Goal: Information Seeking & Learning: Learn about a topic

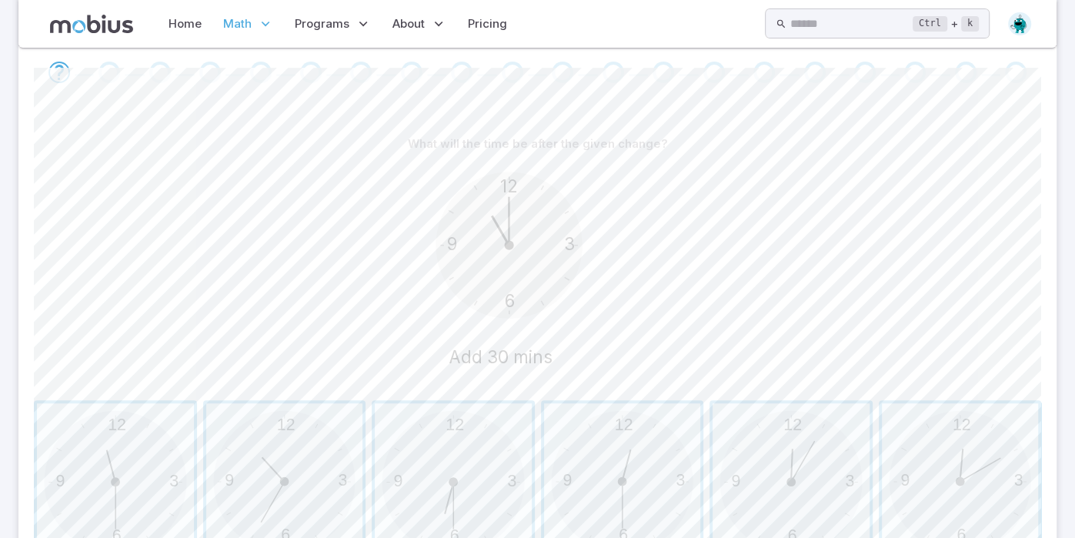
scroll to position [369, 0]
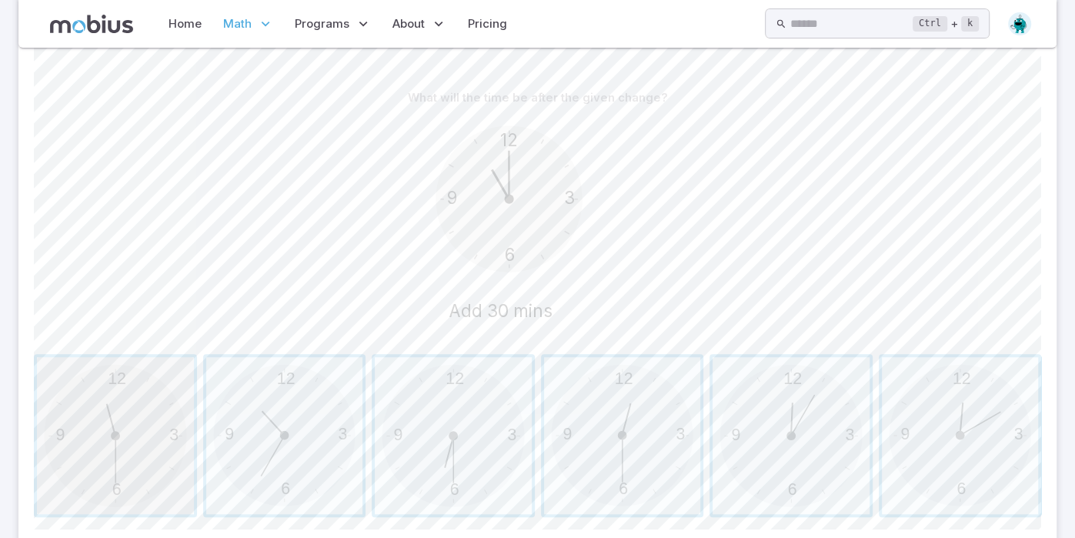
click at [148, 437] on span "button" at bounding box center [115, 435] width 157 height 157
drag, startPoint x: 635, startPoint y: 408, endPoint x: 640, endPoint y: 394, distance: 14.9
click at [640, 394] on span "button" at bounding box center [622, 435] width 157 height 157
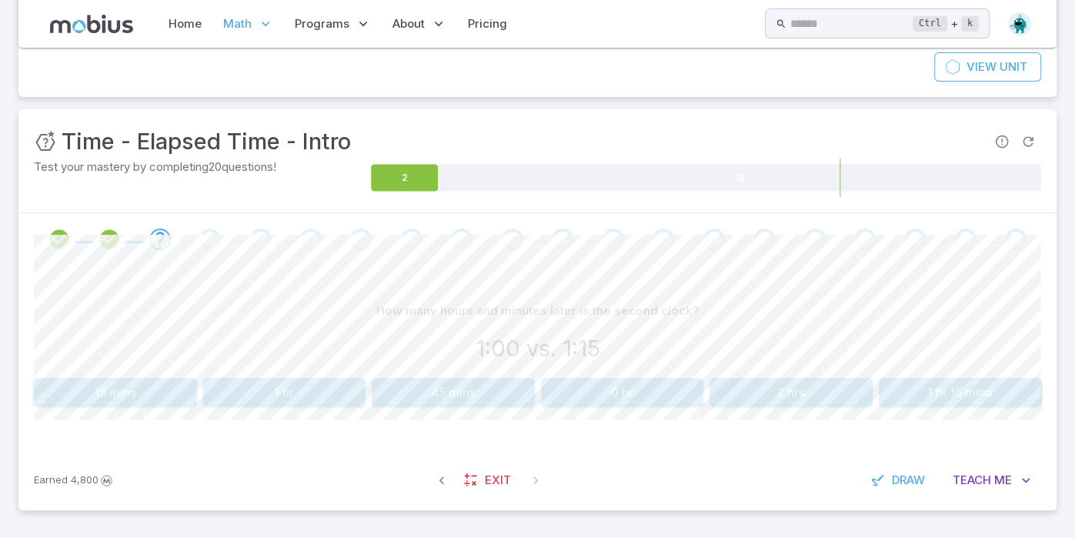
scroll to position [155, 0]
click at [137, 390] on button "15 mins" at bounding box center [115, 393] width 163 height 29
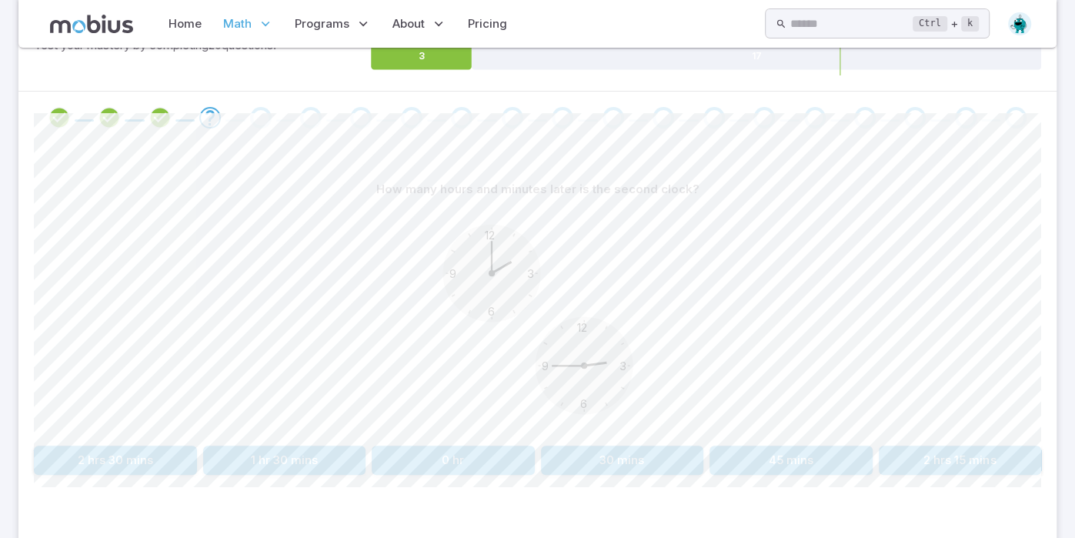
scroll to position [325, 0]
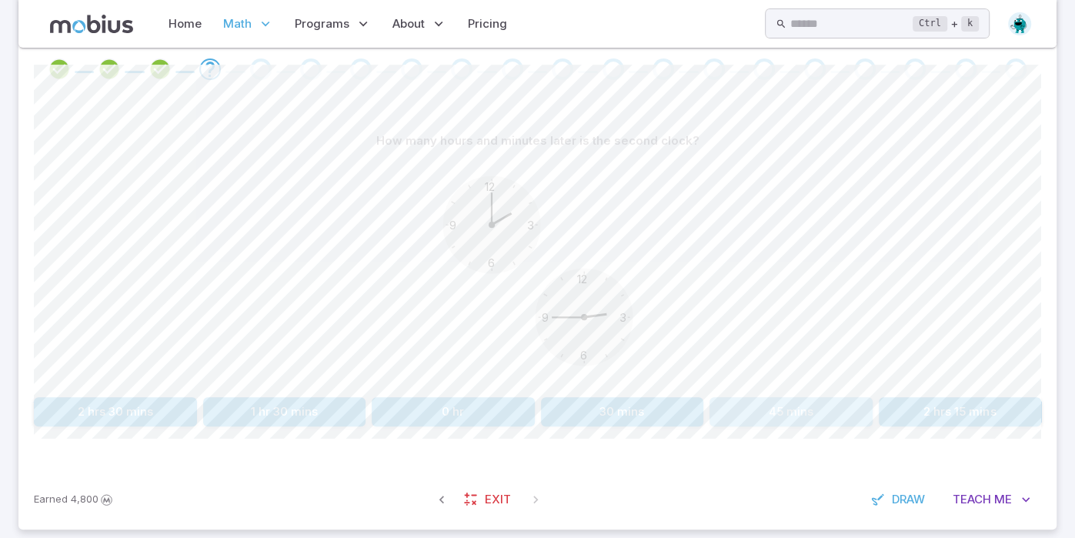
click at [810, 404] on button "45 mins" at bounding box center [790, 411] width 163 height 29
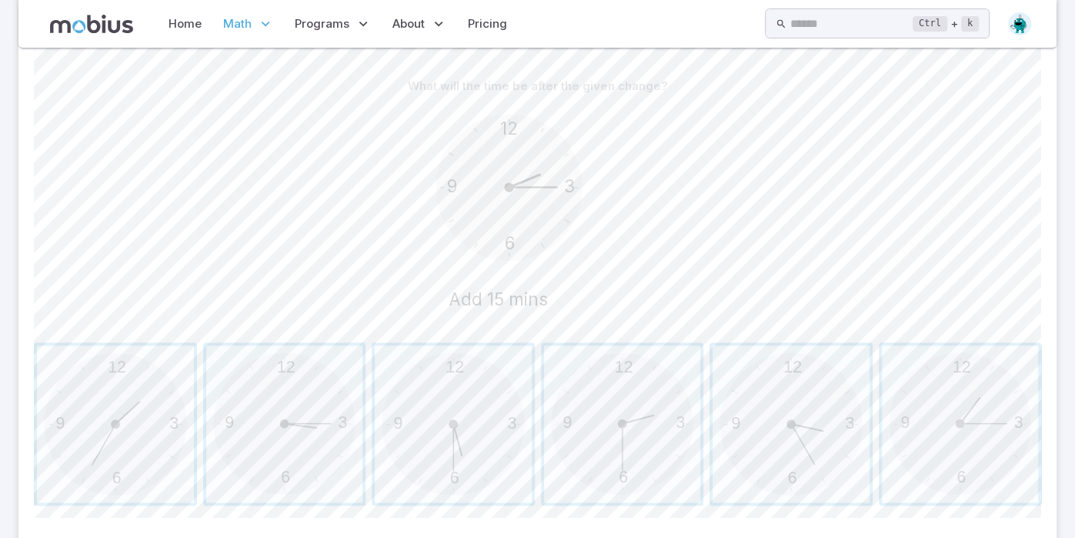
scroll to position [381, 0]
click at [632, 409] on span "button" at bounding box center [622, 423] width 157 height 157
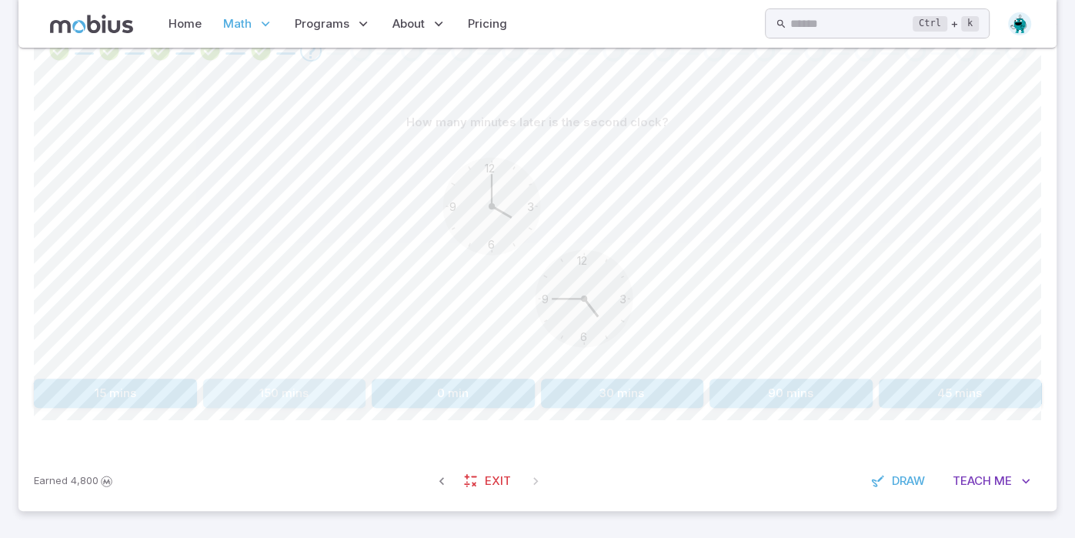
click at [306, 387] on button "150 mins" at bounding box center [284, 393] width 163 height 29
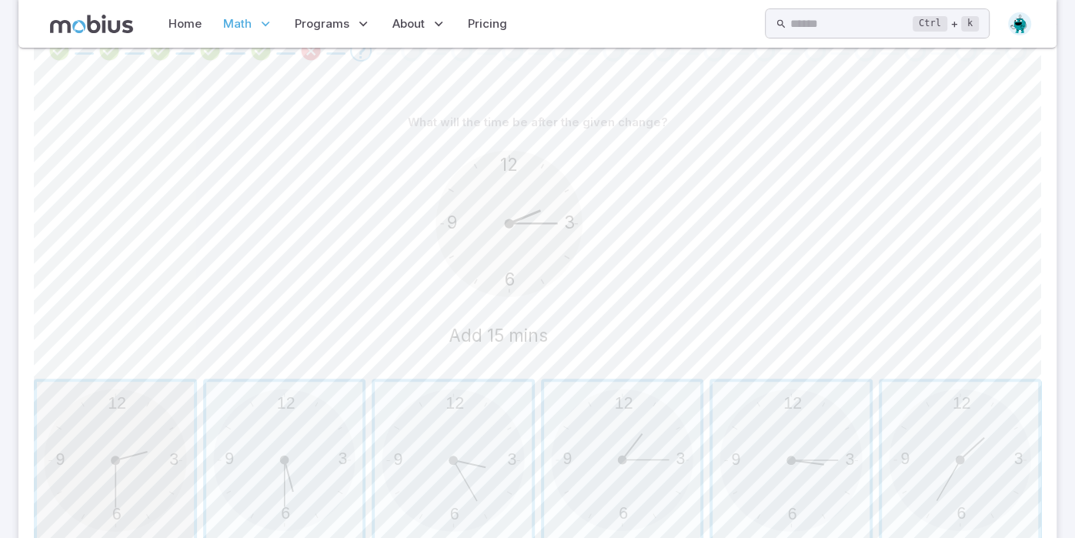
click at [145, 399] on span "button" at bounding box center [115, 460] width 157 height 157
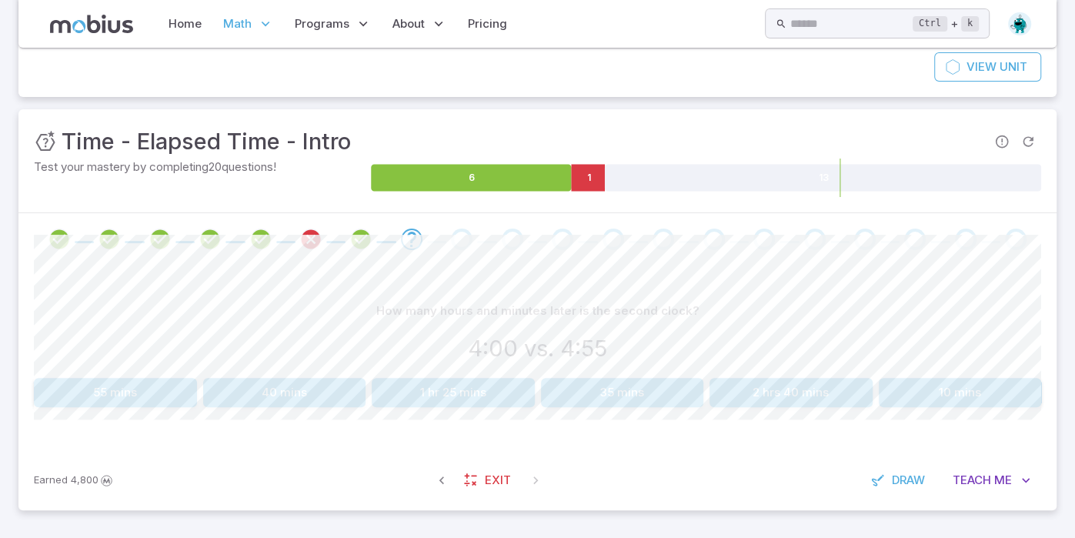
scroll to position [155, 0]
click at [92, 386] on button "55 mins" at bounding box center [115, 393] width 163 height 29
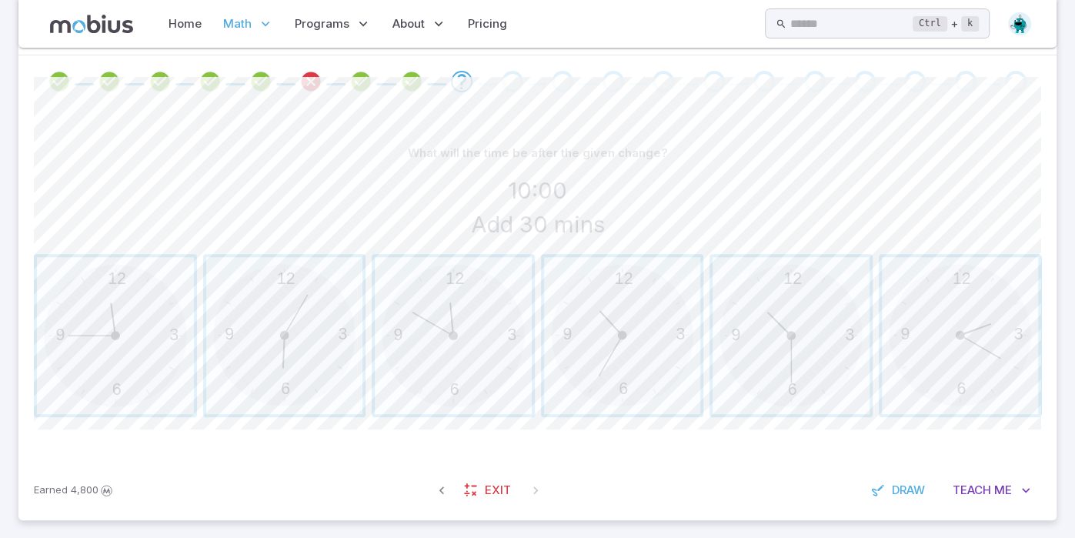
scroll to position [322, 0]
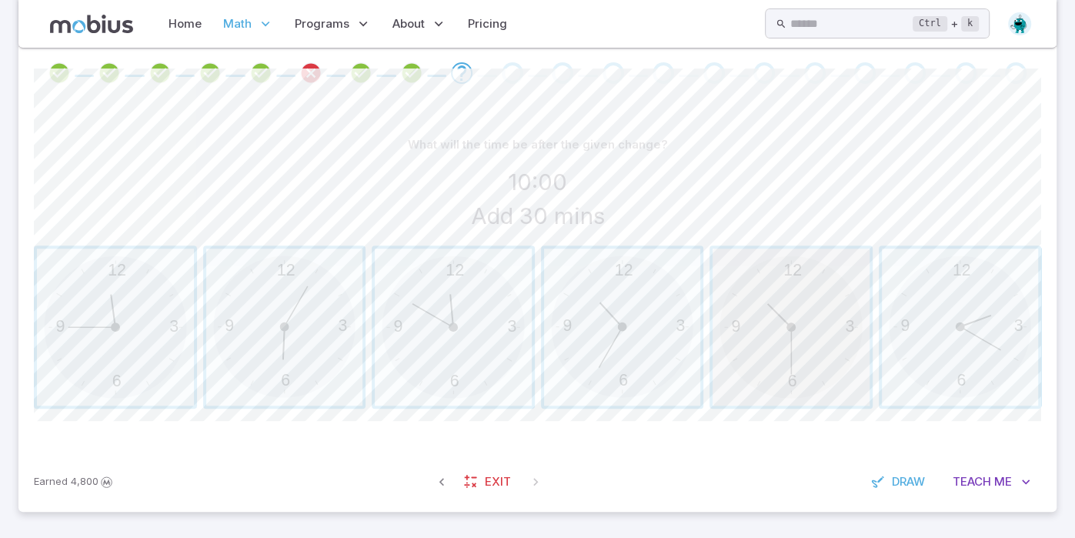
click at [805, 339] on span "button" at bounding box center [790, 327] width 157 height 157
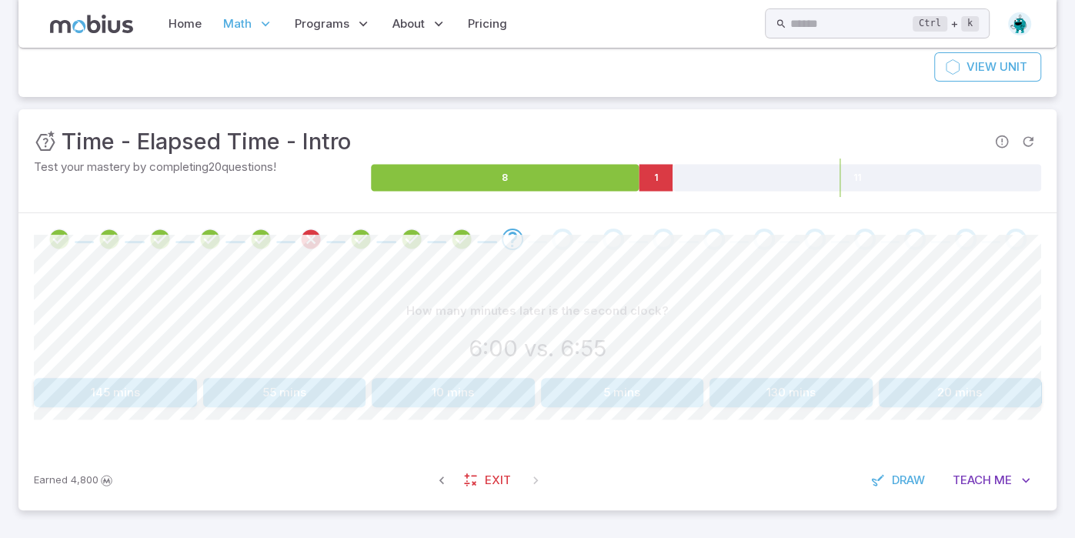
scroll to position [155, 0]
click at [325, 393] on button "55 mins" at bounding box center [284, 393] width 163 height 29
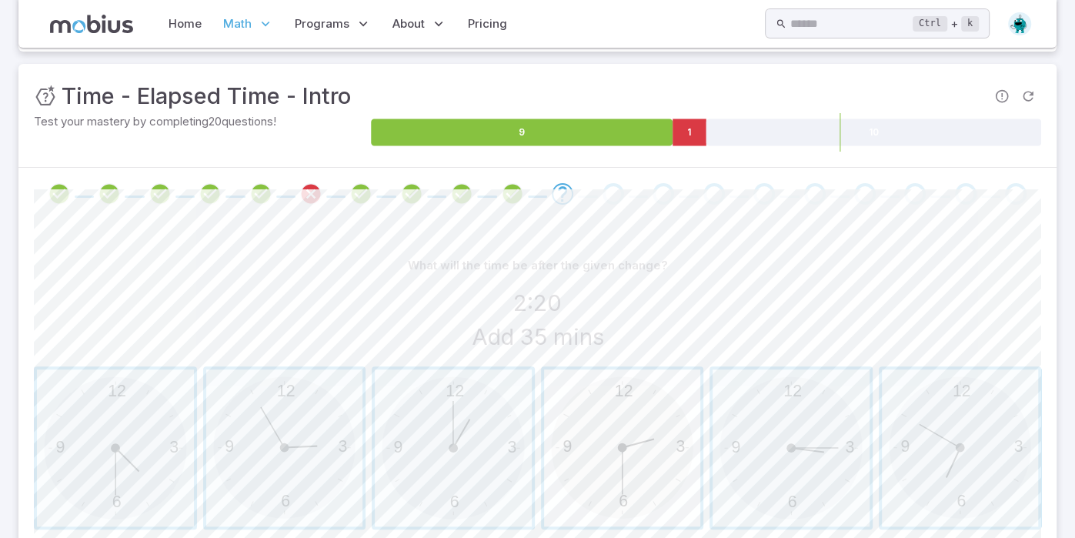
scroll to position [205, 0]
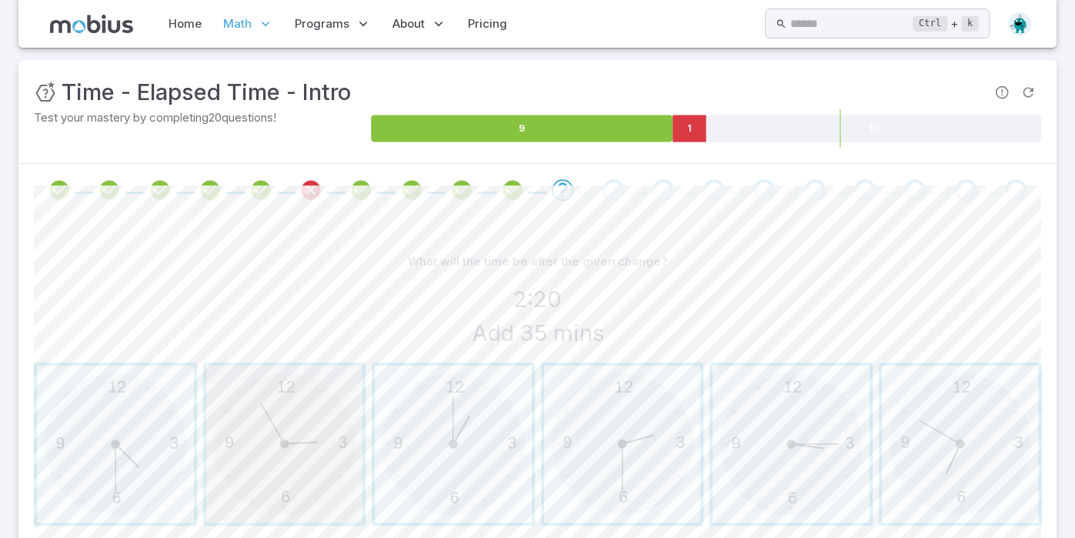
click at [269, 441] on span "button" at bounding box center [284, 443] width 157 height 157
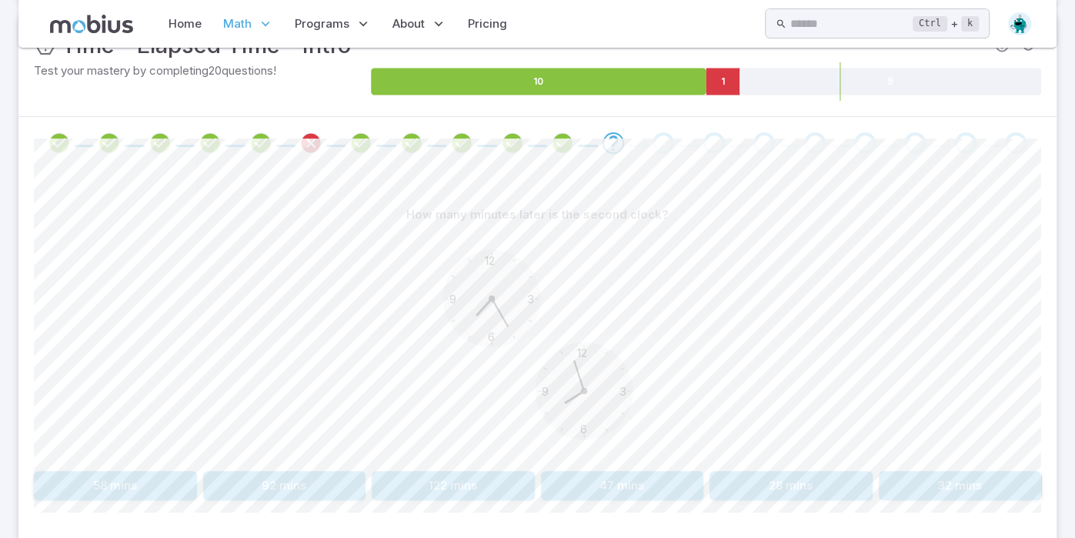
scroll to position [248, 0]
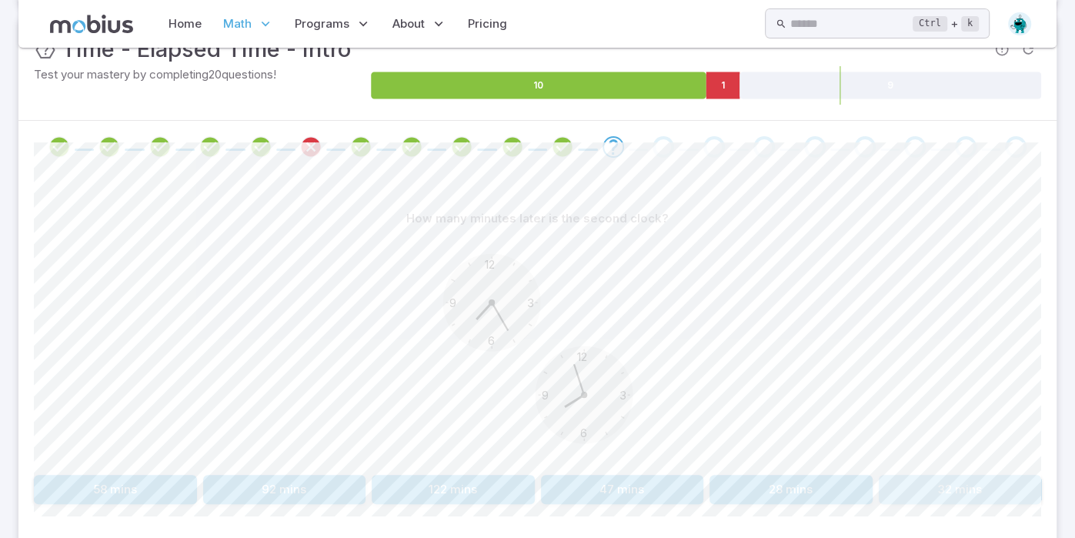
click at [899, 485] on button "32 mins" at bounding box center [960, 489] width 163 height 29
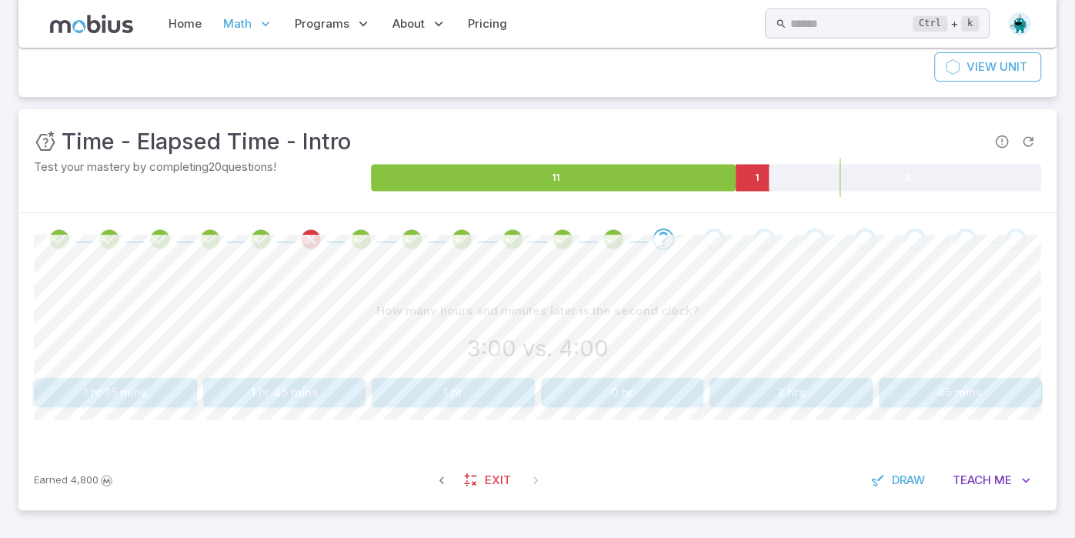
scroll to position [155, 0]
click at [484, 397] on button "1 hr" at bounding box center [453, 393] width 163 height 29
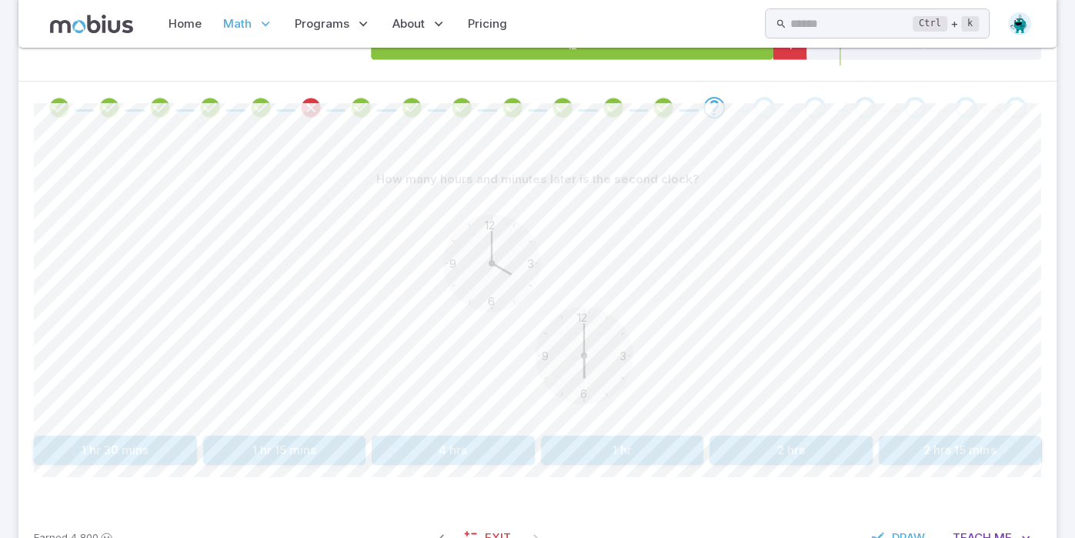
scroll to position [286, 0]
click at [949, 444] on button "2 hrs 15 mins" at bounding box center [960, 450] width 163 height 29
click at [152, 436] on button "1 hr" at bounding box center [115, 450] width 163 height 29
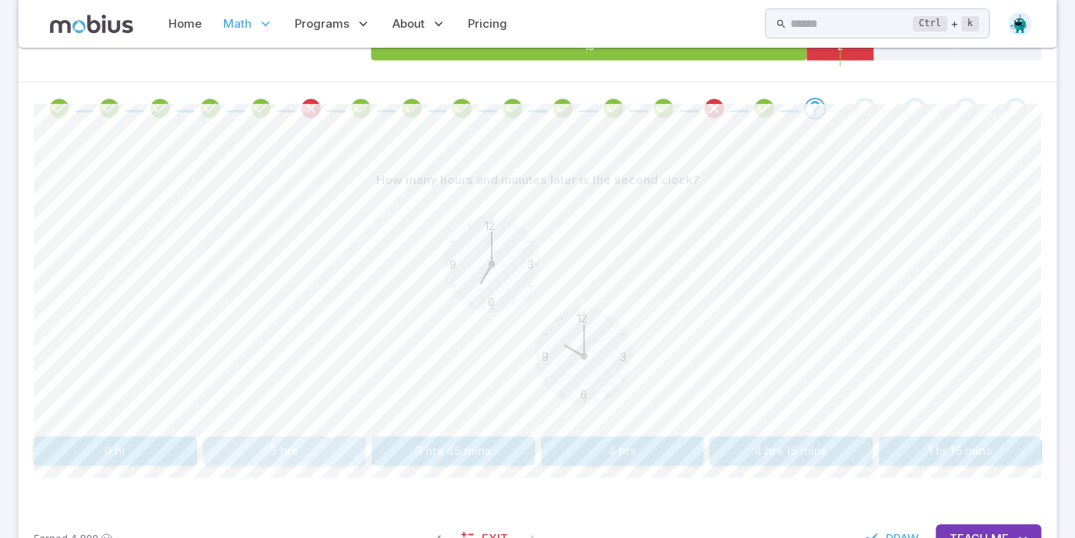
click at [305, 452] on button "3 hrs" at bounding box center [284, 450] width 163 height 29
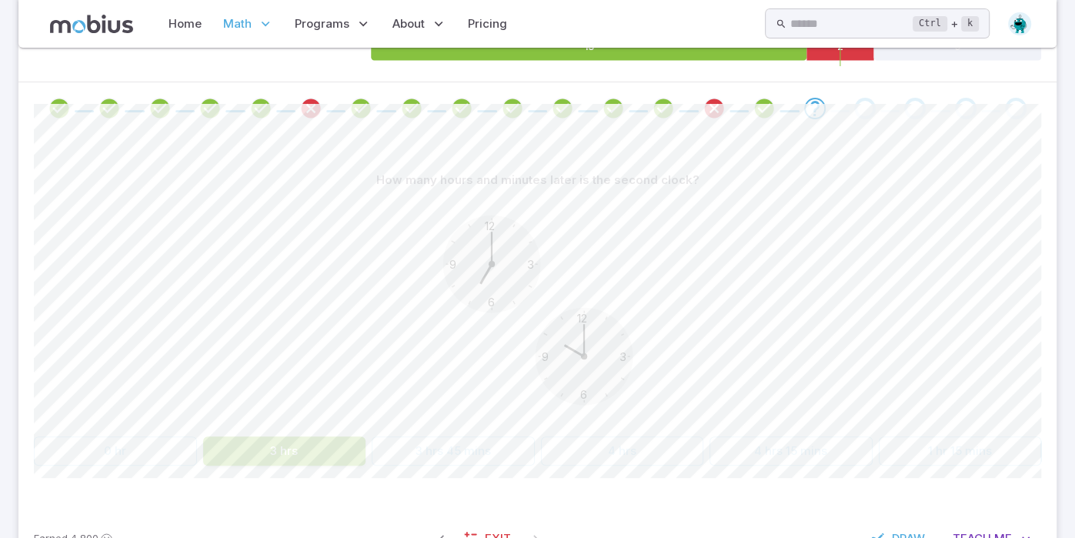
click at [309, 449] on button "3 hrs" at bounding box center [284, 450] width 163 height 29
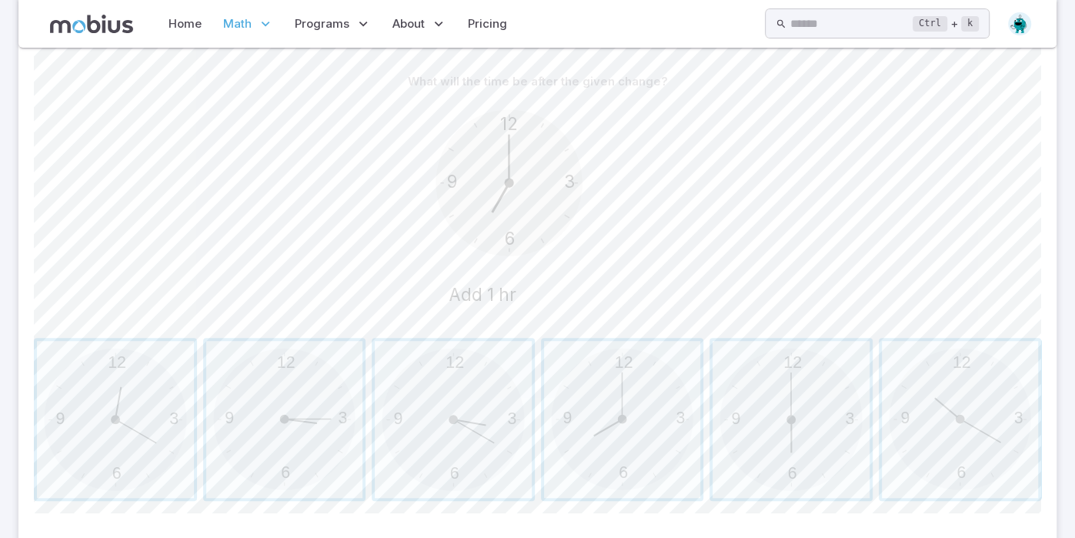
scroll to position [387, 0]
click at [583, 403] on span "button" at bounding box center [622, 417] width 157 height 157
click at [582, 403] on span "button" at bounding box center [622, 417] width 157 height 157
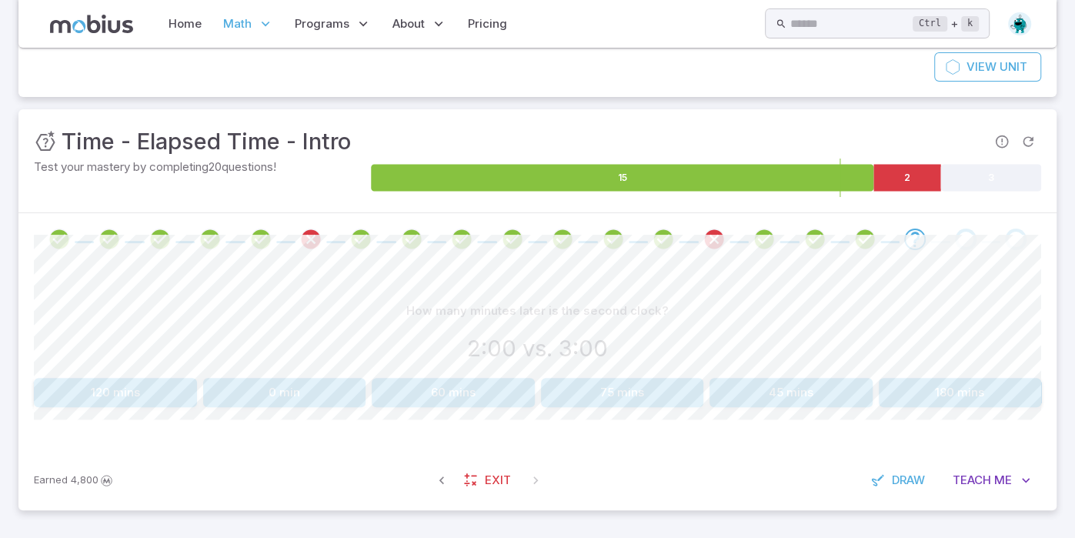
scroll to position [155, 0]
click at [398, 389] on button "60 mins" at bounding box center [453, 393] width 163 height 29
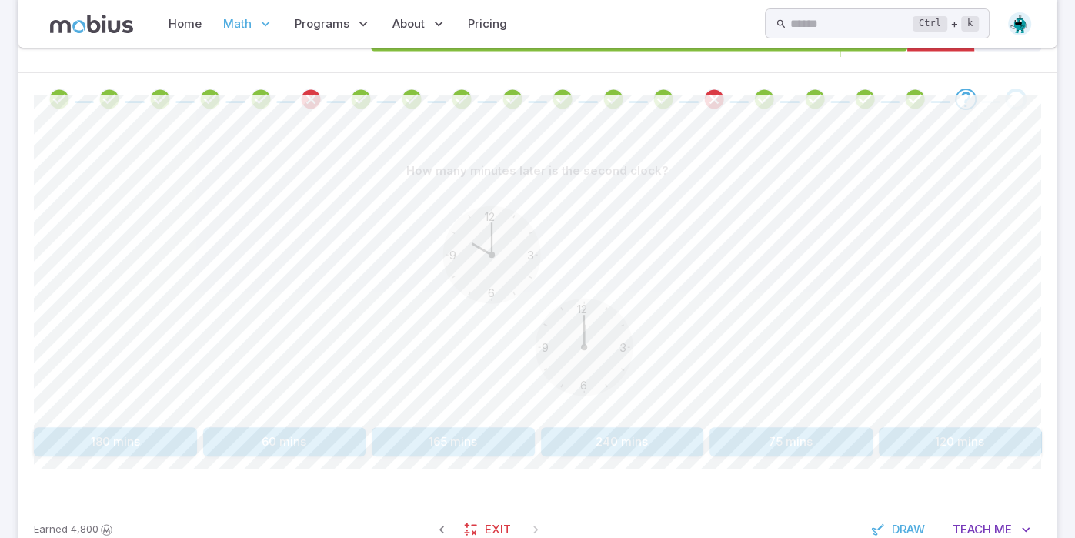
scroll to position [298, 0]
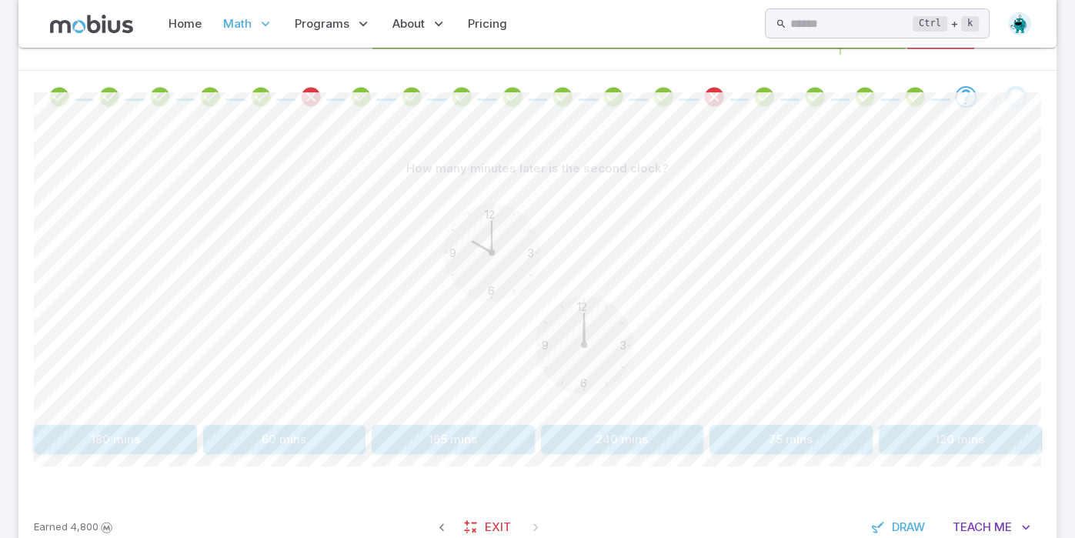
click at [126, 425] on button "180 mins" at bounding box center [115, 439] width 163 height 29
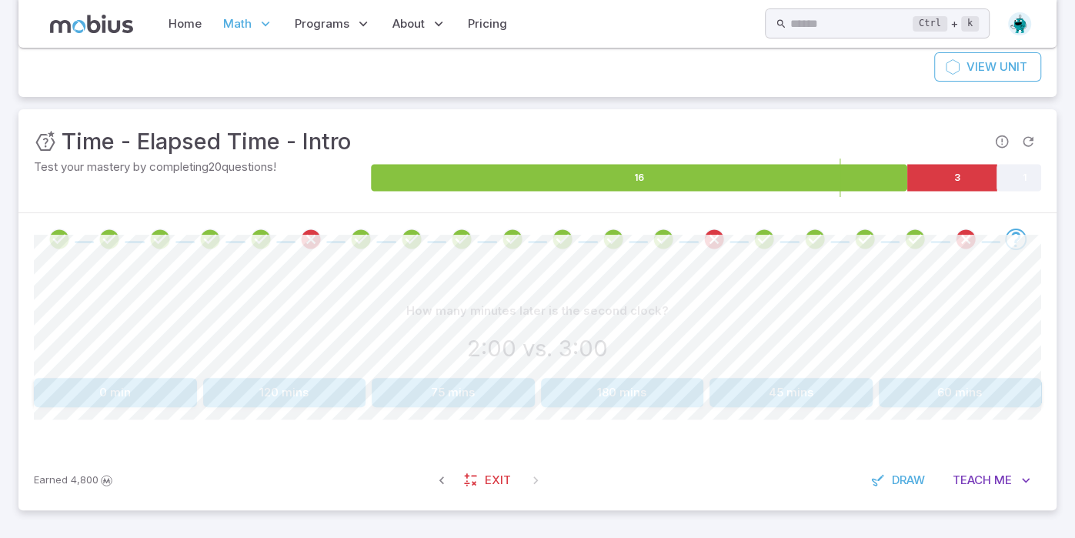
scroll to position [155, 0]
click at [956, 380] on button "60 mins" at bounding box center [960, 393] width 163 height 29
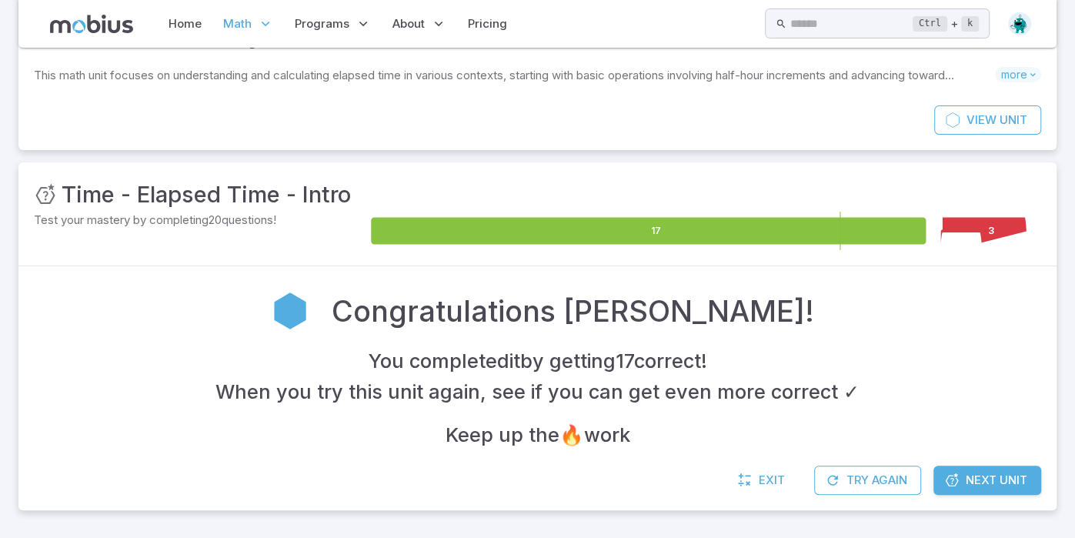
scroll to position [102, 0]
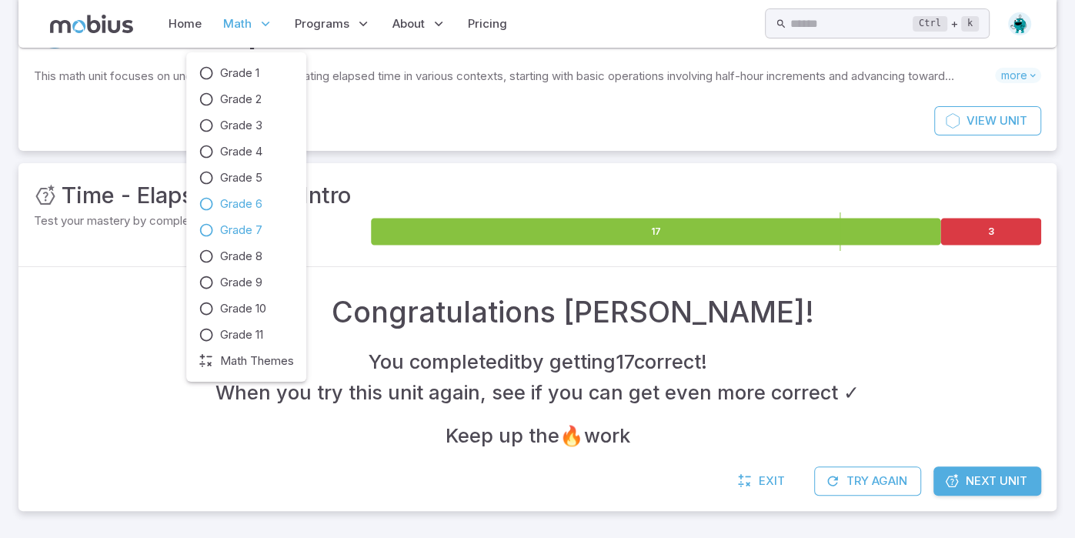
click at [266, 227] on link "Grade 7" at bounding box center [245, 230] width 95 height 17
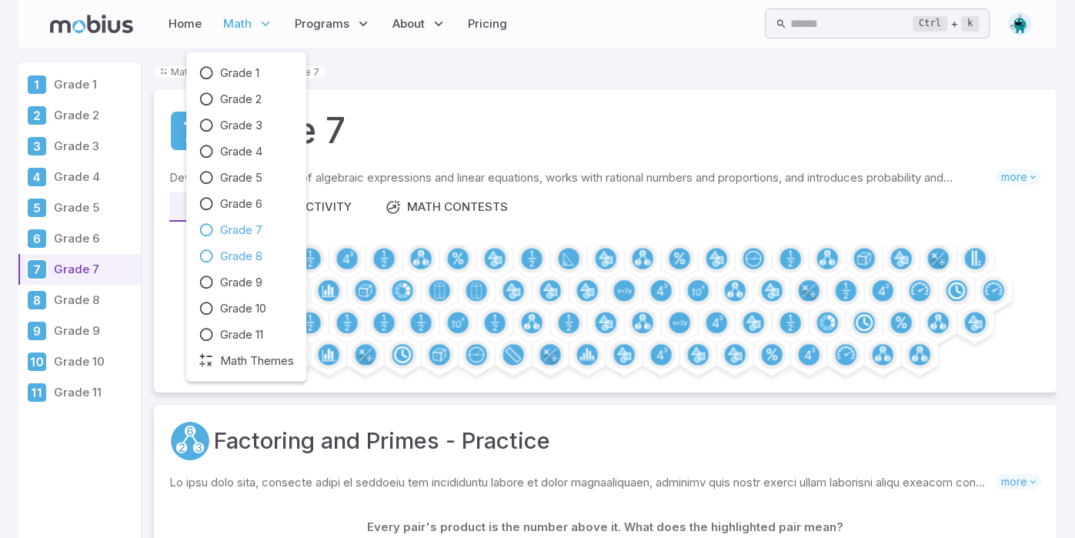
click at [259, 252] on span "Grade 8" at bounding box center [241, 256] width 42 height 17
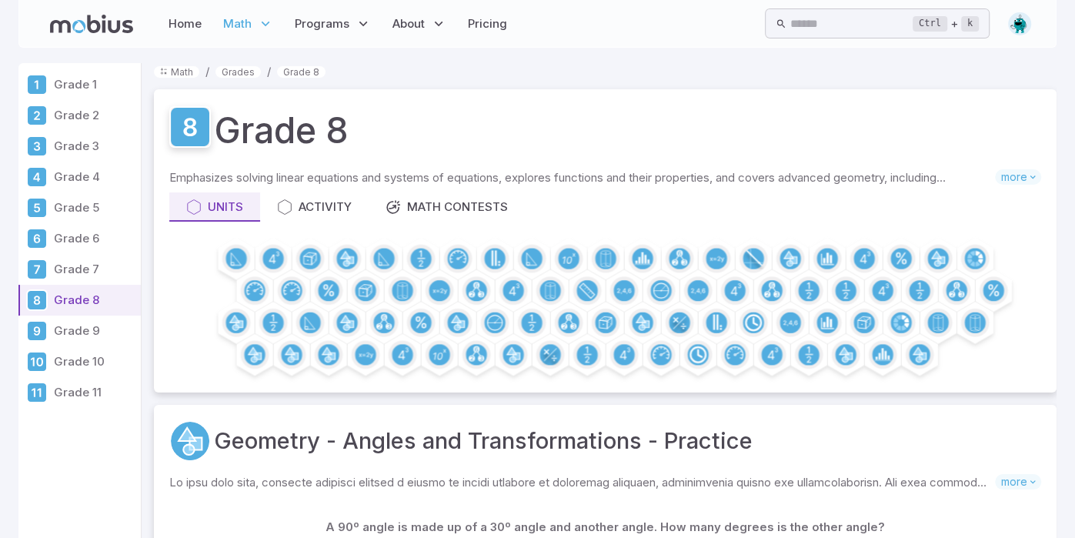
click at [183, 131] on icon at bounding box center [189, 127] width 13 height 18
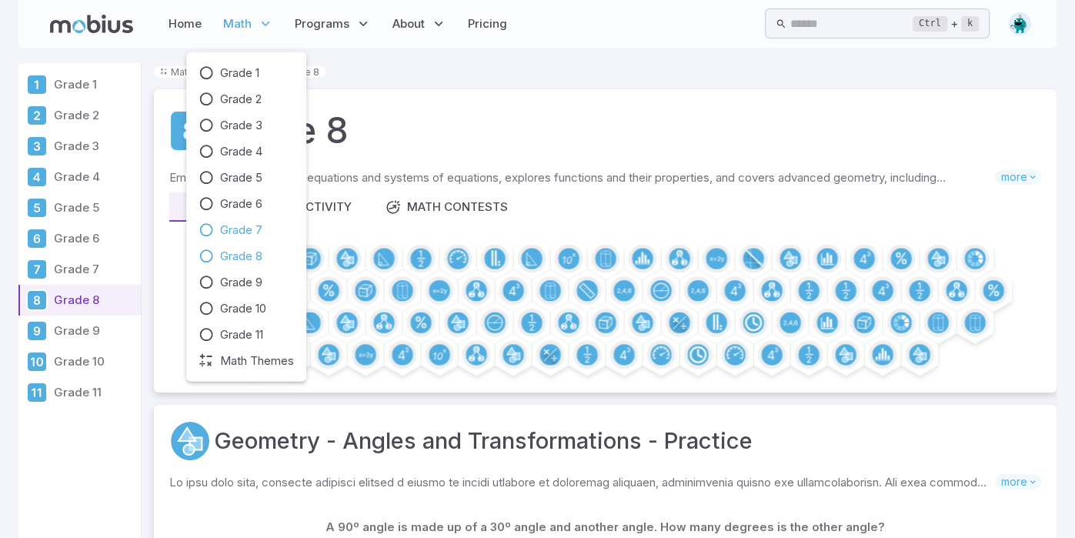
click at [242, 232] on span "Grade 7" at bounding box center [241, 230] width 42 height 17
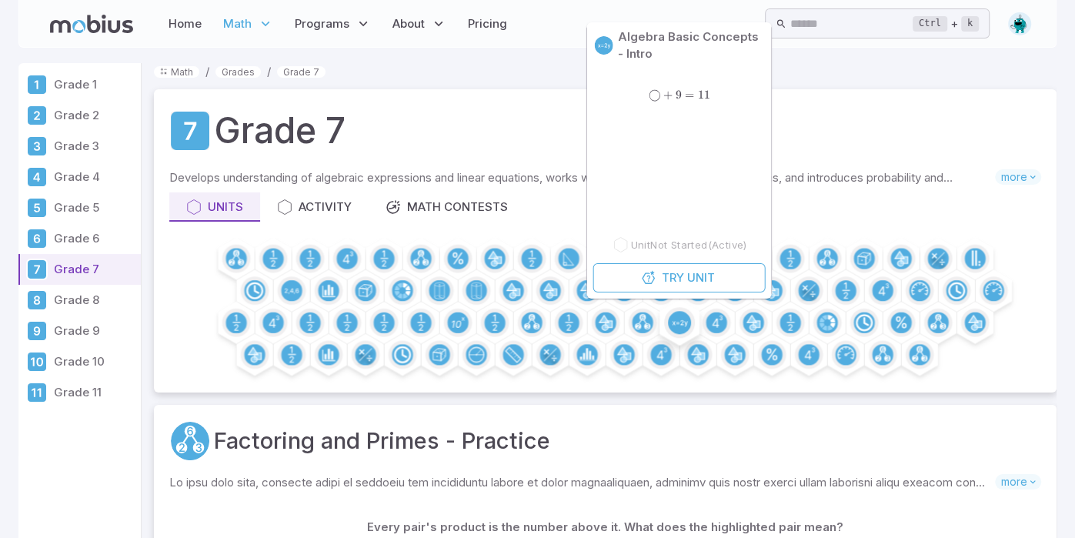
click at [676, 319] on circle at bounding box center [679, 322] width 23 height 23
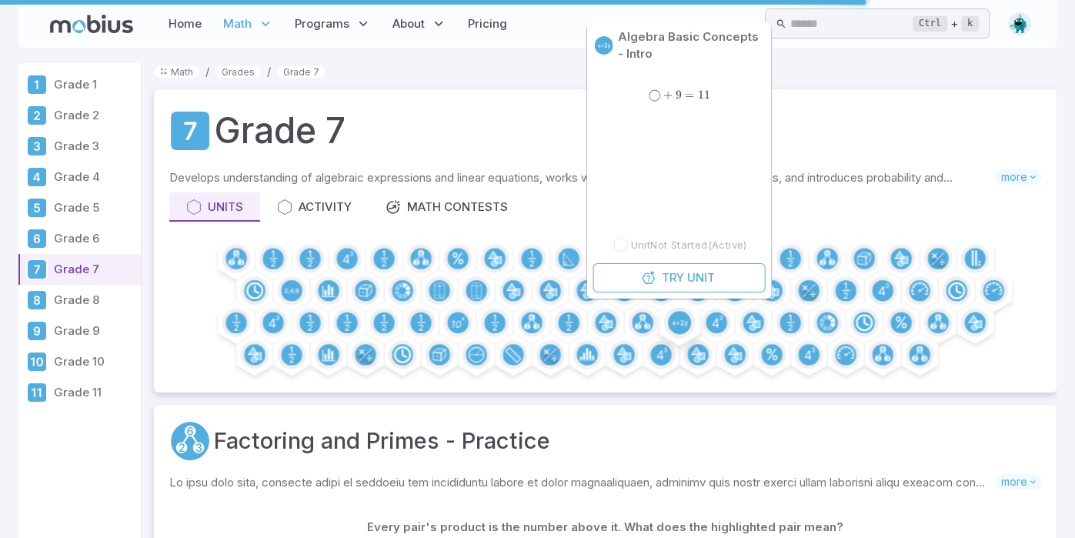
click at [679, 317] on circle at bounding box center [679, 322] width 23 height 23
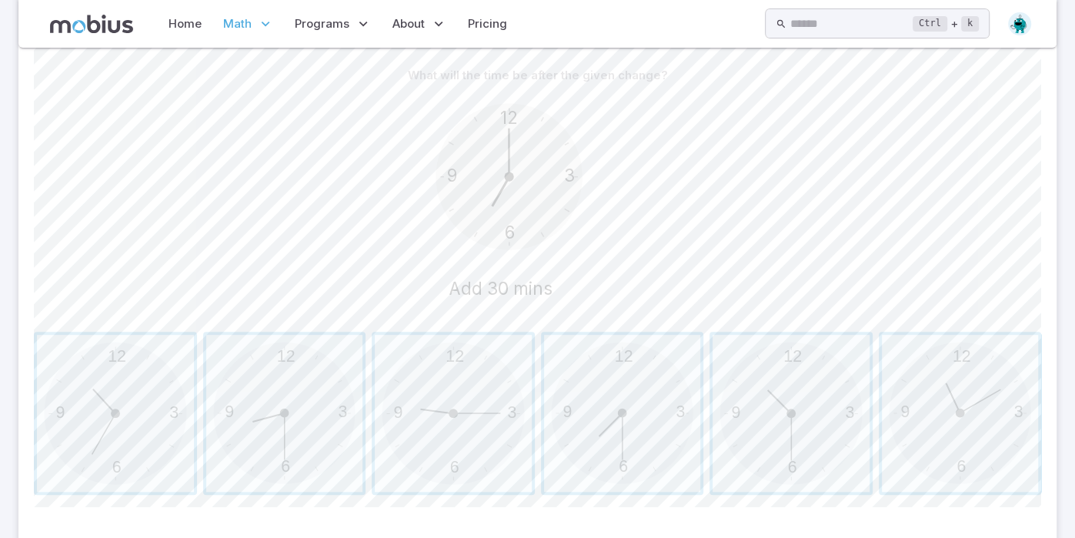
scroll to position [393, 0]
click at [617, 418] on span "button" at bounding box center [622, 410] width 157 height 157
click at [615, 418] on span "button" at bounding box center [622, 410] width 157 height 157
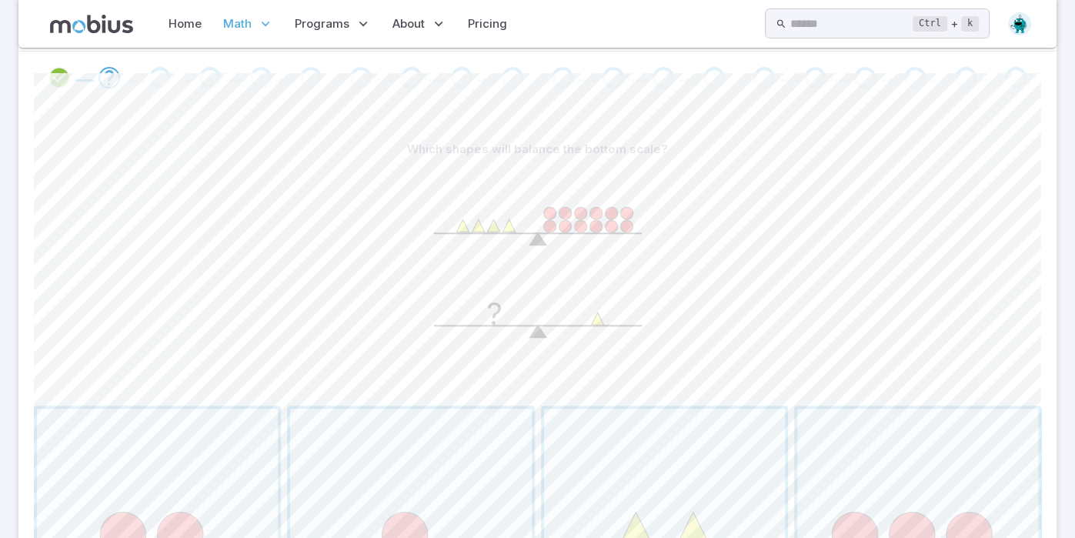
scroll to position [322, 0]
click at [579, 280] on icon "?" at bounding box center [537, 274] width 231 height 231
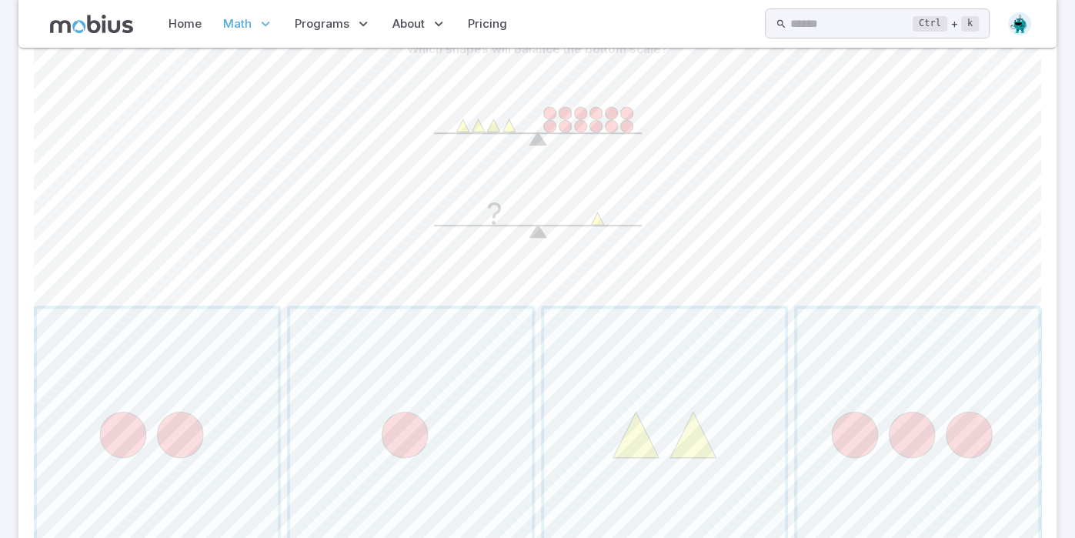
scroll to position [442, 0]
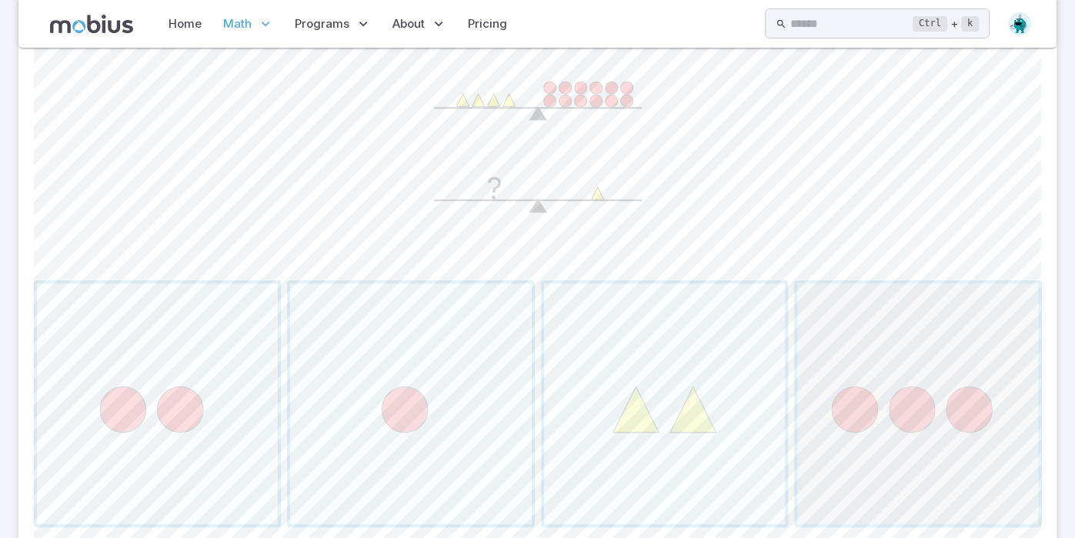
click at [815, 316] on span "button" at bounding box center [917, 403] width 241 height 241
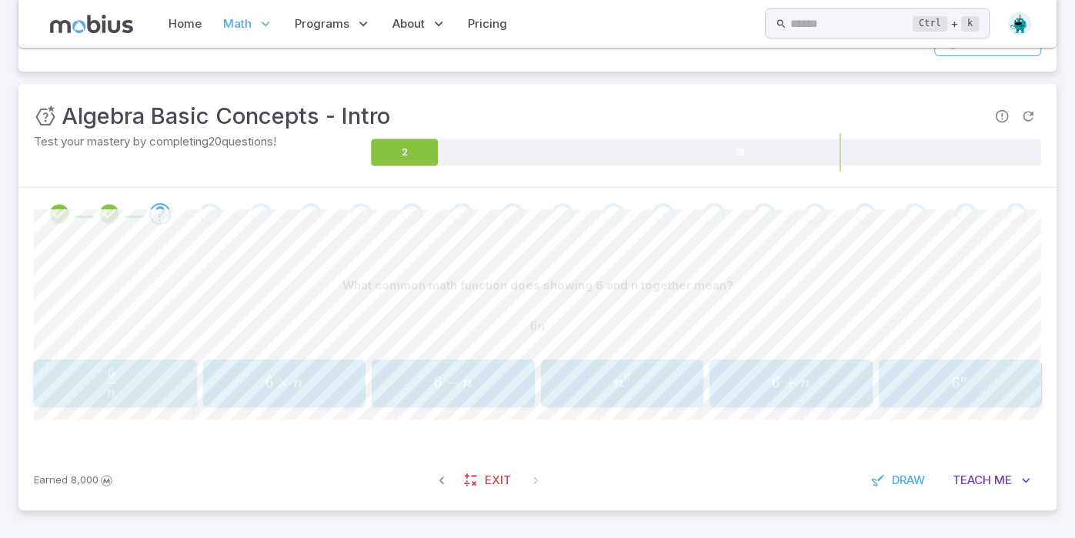
scroll to position [180, 0]
click at [962, 414] on div "What common math function does showing 6 and n together mean? 6 n 6n 6 n 6 n \f…" at bounding box center [537, 346] width 1007 height 210
click at [958, 406] on button "6 n 6^n 6 n" at bounding box center [960, 384] width 163 height 48
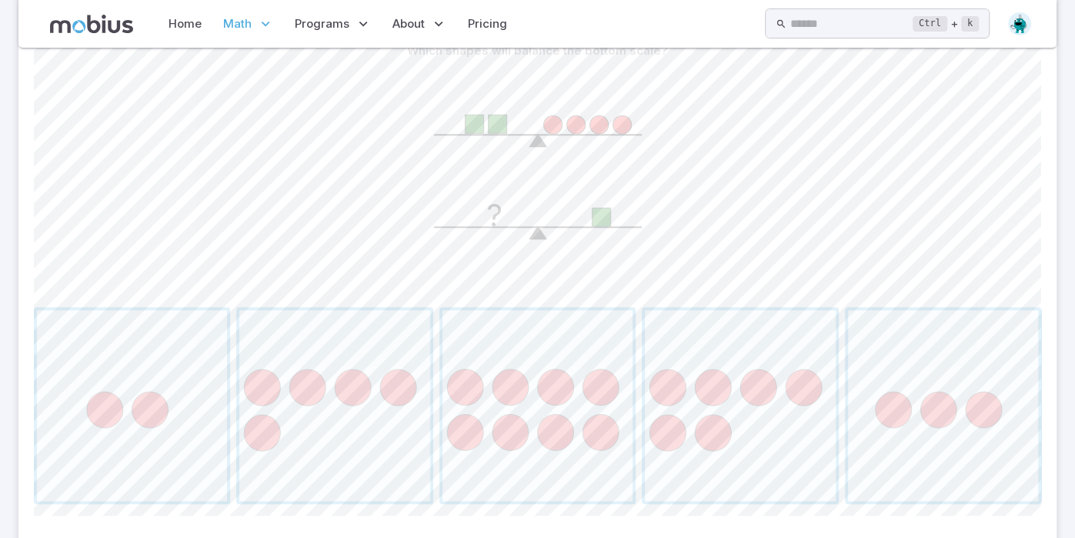
scroll to position [410, 0]
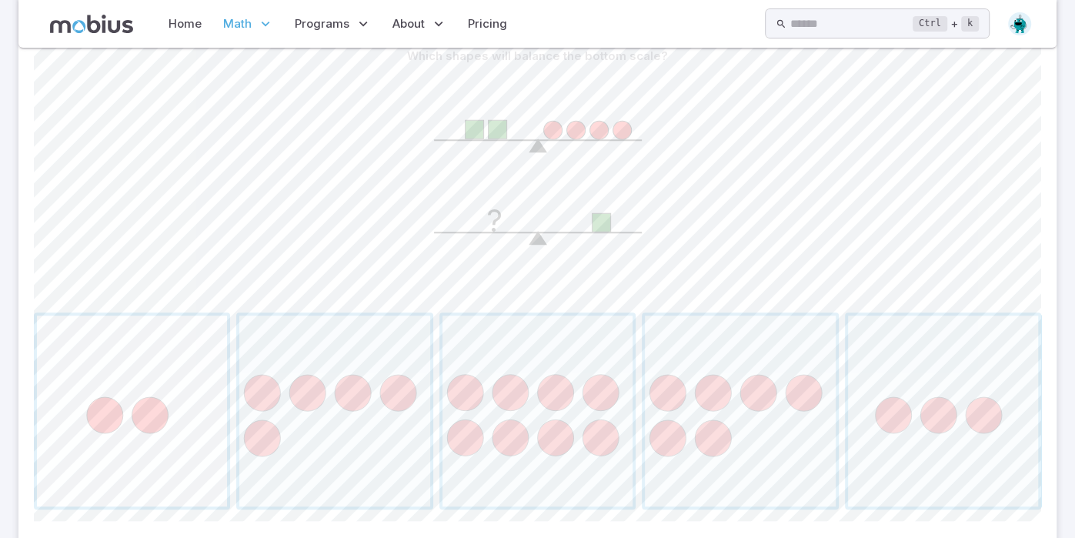
click at [52, 410] on span "button" at bounding box center [132, 410] width 190 height 190
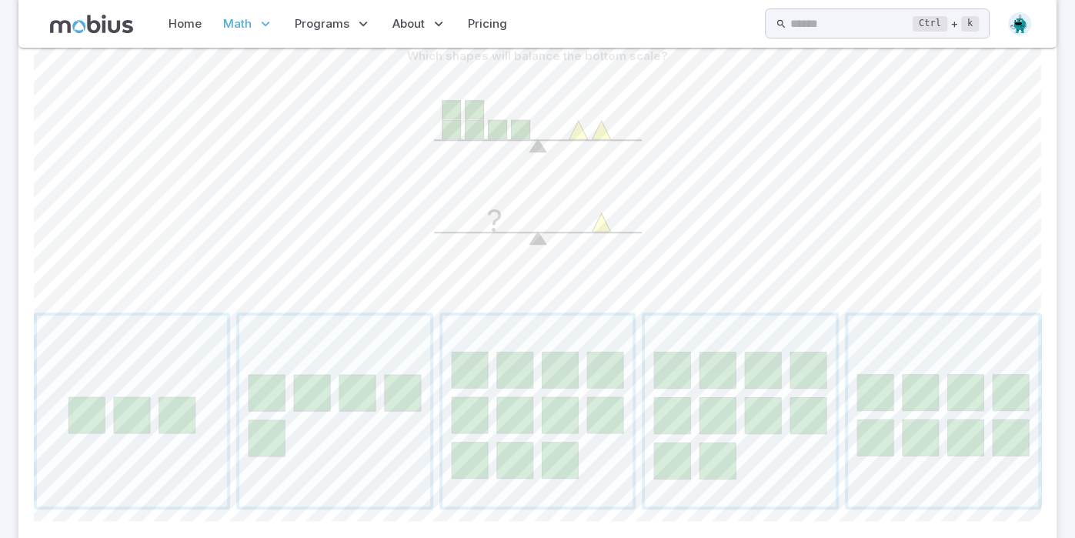
scroll to position [409, 0]
click at [108, 454] on span "button" at bounding box center [132, 411] width 190 height 190
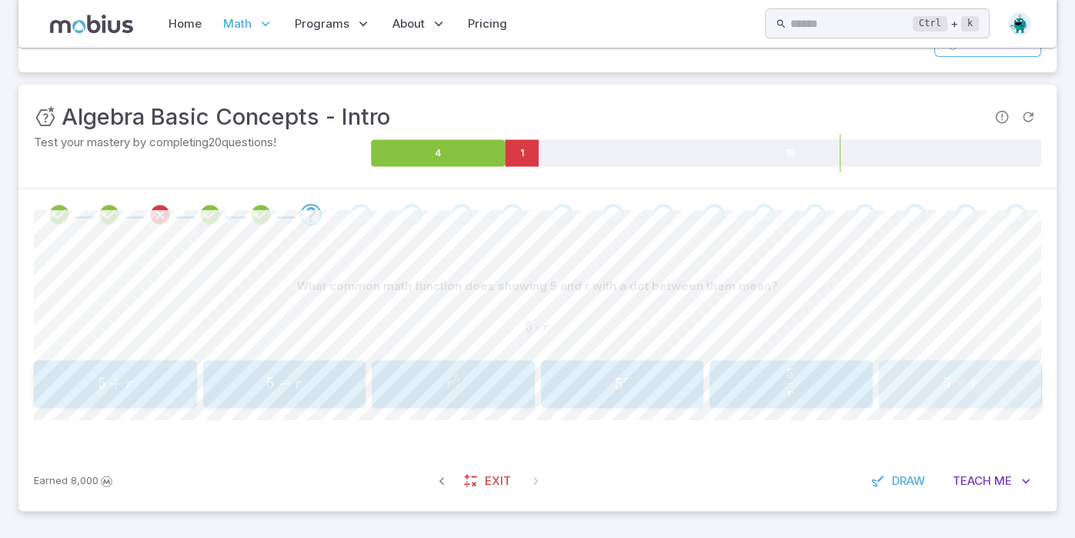
click at [975, 393] on span "r" at bounding box center [974, 383] width 8 height 21
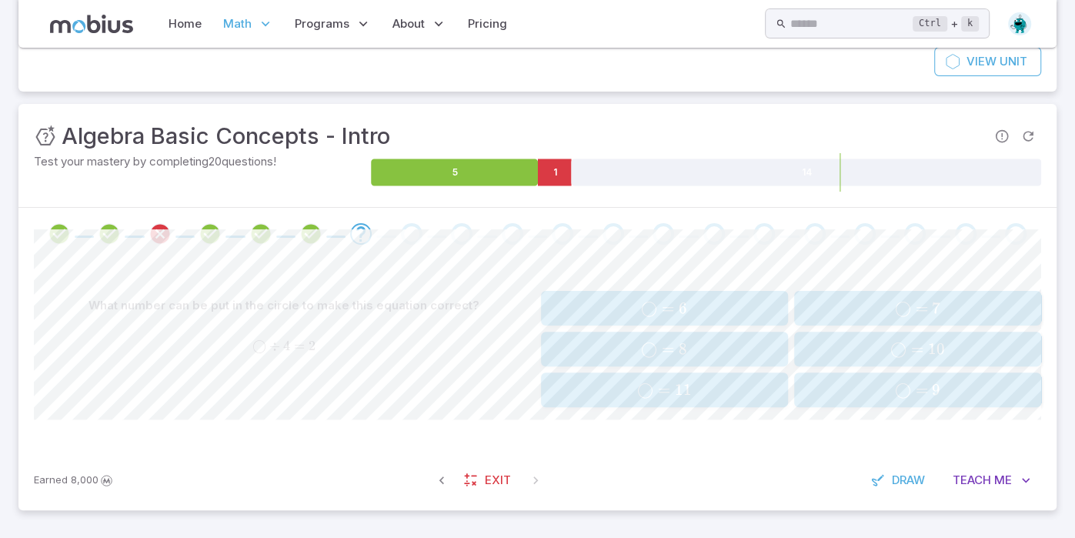
scroll to position [160, 0]
click at [642, 355] on span "◯" at bounding box center [649, 349] width 16 height 19
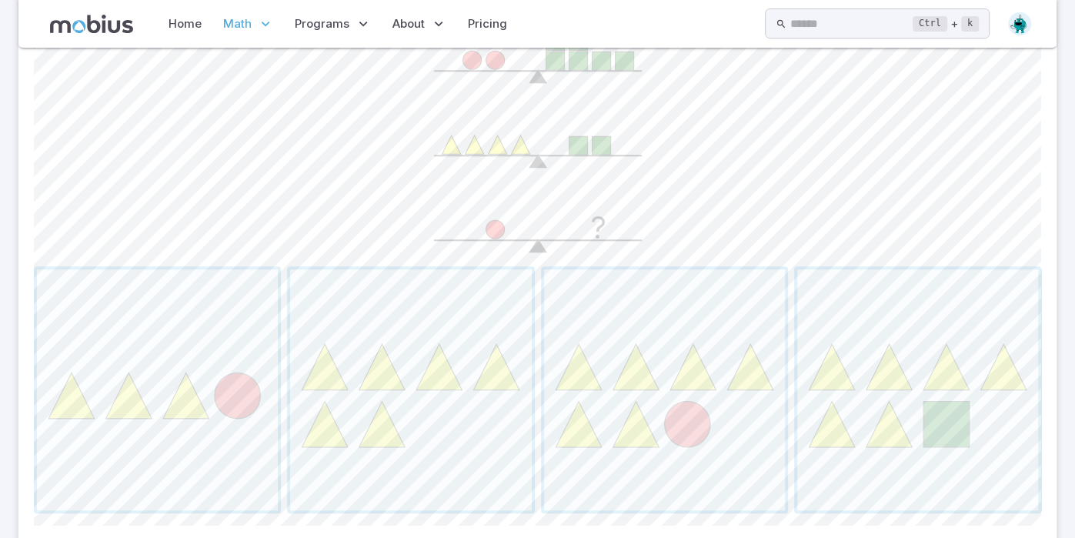
scroll to position [469, 0]
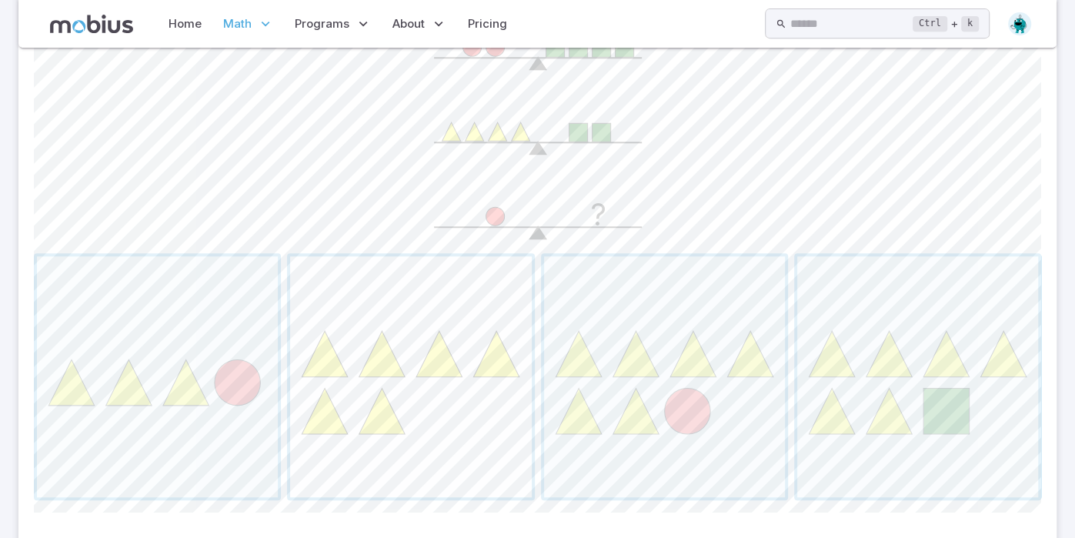
click at [418, 389] on span "button" at bounding box center [410, 376] width 241 height 241
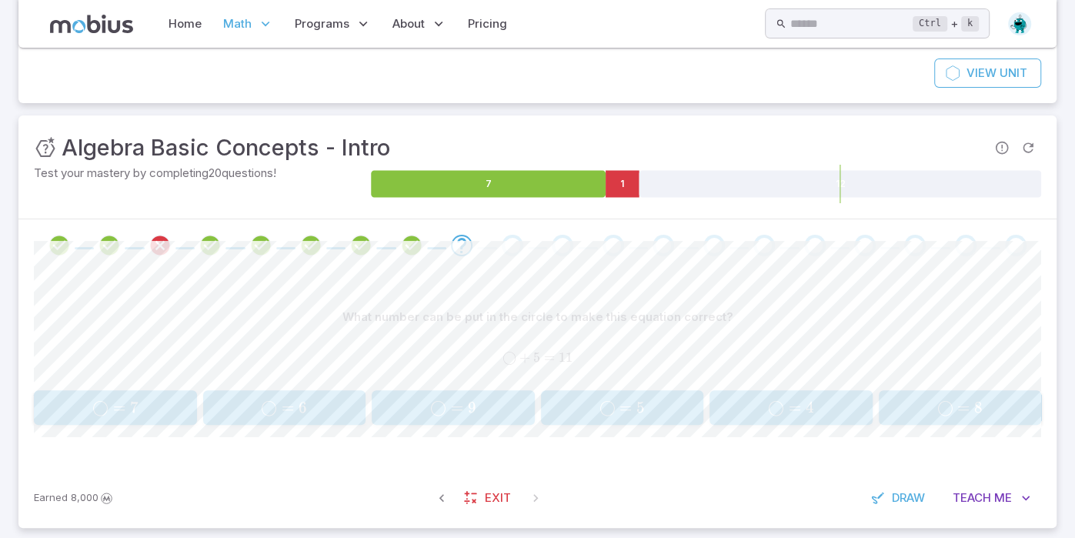
scroll to position [165, 0]
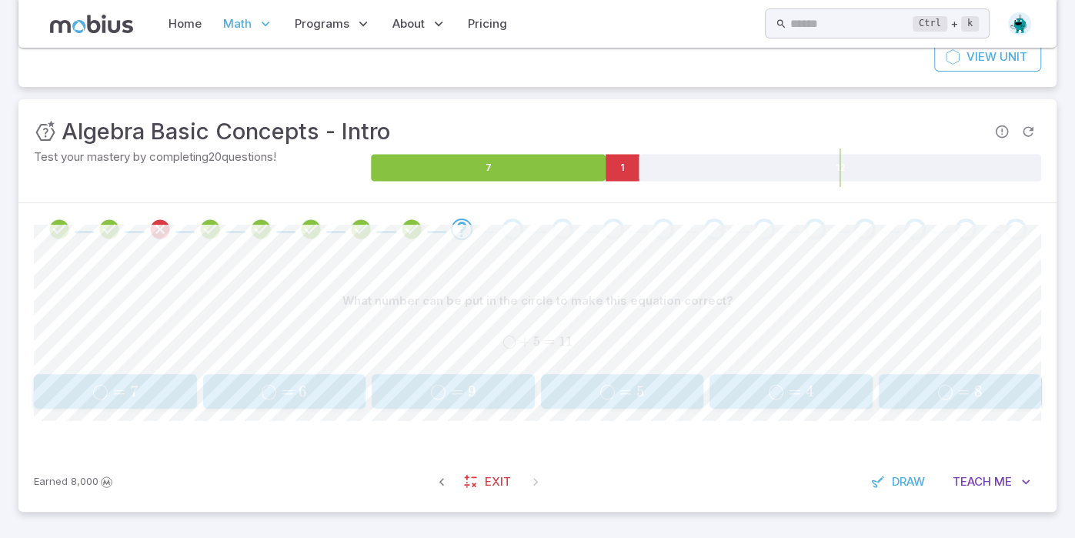
click at [245, 382] on span "◯ = 6" at bounding box center [284, 391] width 153 height 19
